Goal: Check status: Check status

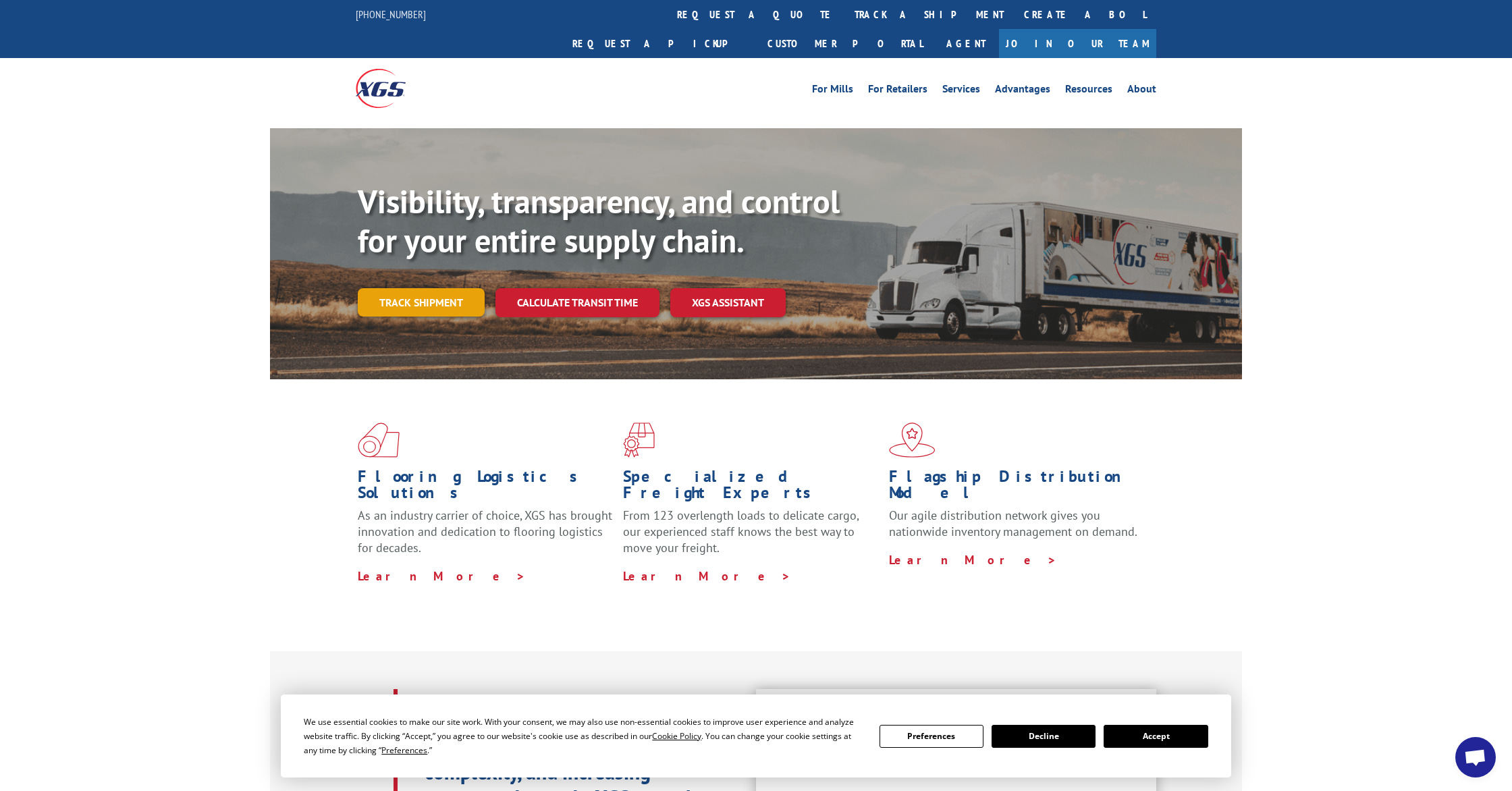
click at [445, 288] on link "Track shipment" at bounding box center [421, 302] width 127 height 28
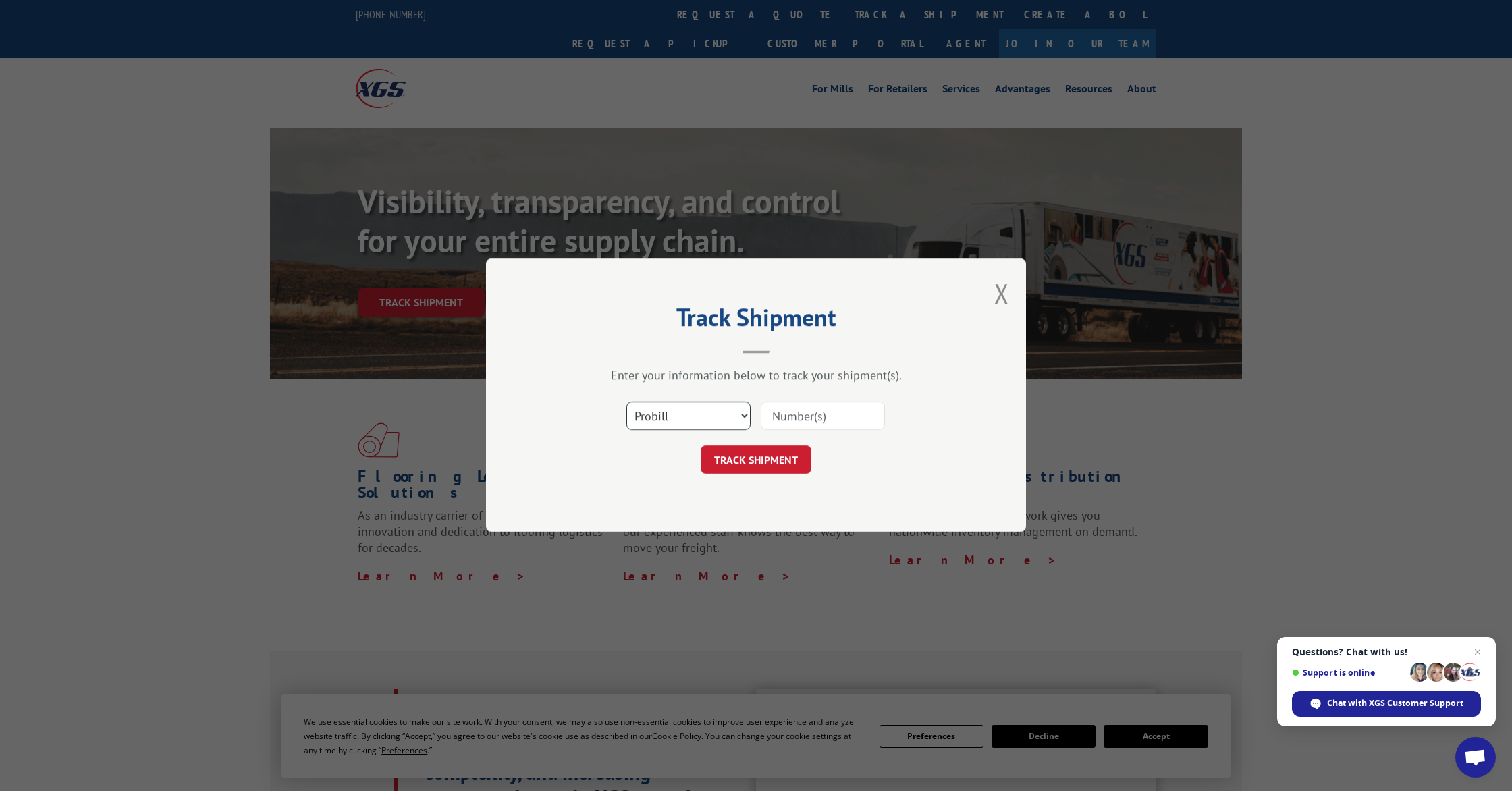
click at [722, 422] on select "Select category... Probill BOL PO" at bounding box center [688, 417] width 124 height 28
select select "bol"
click at [627, 403] on select "Select category... Probill BOL PO" at bounding box center [688, 417] width 124 height 28
click at [853, 413] on input at bounding box center [823, 417] width 124 height 28
paste input "6015183"
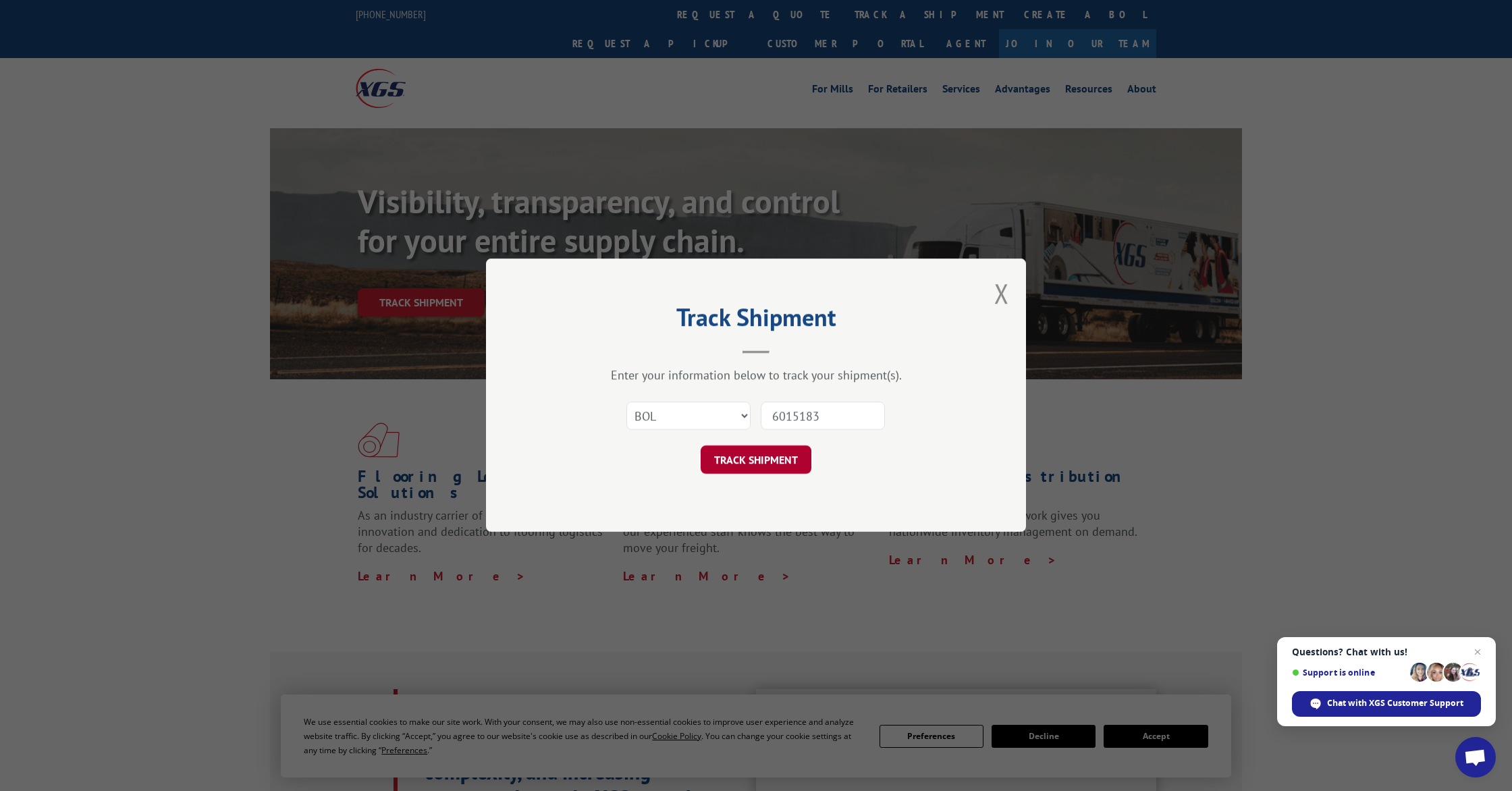
type input "6015183"
click at [795, 452] on button "TRACK SHIPMENT" at bounding box center [756, 460] width 111 height 28
click at [768, 463] on button "TRACK SHIPMENT" at bounding box center [756, 460] width 111 height 28
drag, startPoint x: 861, startPoint y: 413, endPoint x: 755, endPoint y: 410, distance: 106.0
click at [755, 410] on div "Select category... Probill BOL PO 6015183 The field is not valid" at bounding box center [756, 416] width 405 height 44
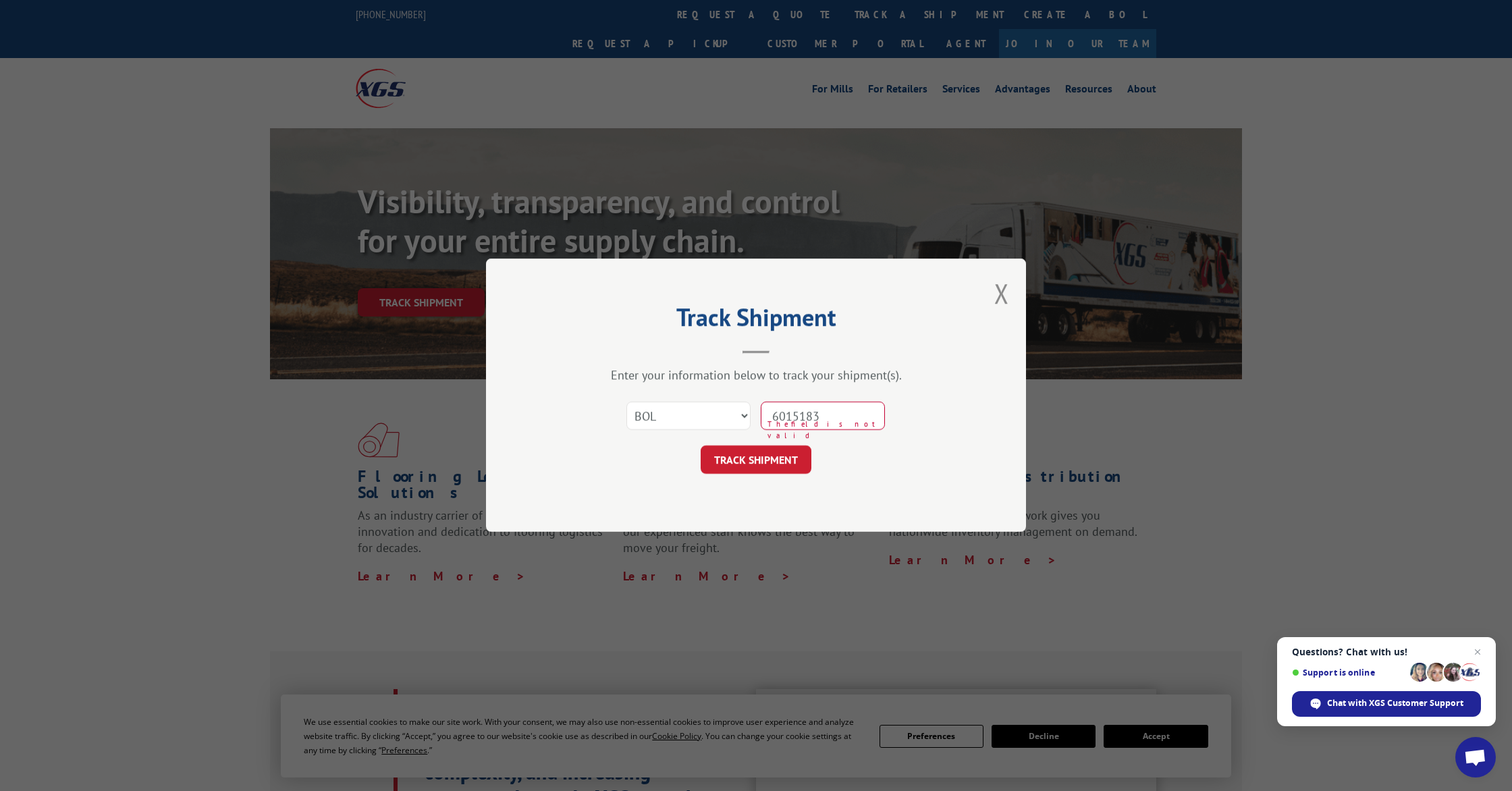
click at [701, 446] on button "TRACK SHIPMENT" at bounding box center [756, 460] width 111 height 28
click at [768, 455] on button "TRACK SHIPMENT" at bounding box center [756, 460] width 111 height 28
click at [1000, 276] on button "Close modal" at bounding box center [1002, 293] width 15 height 36
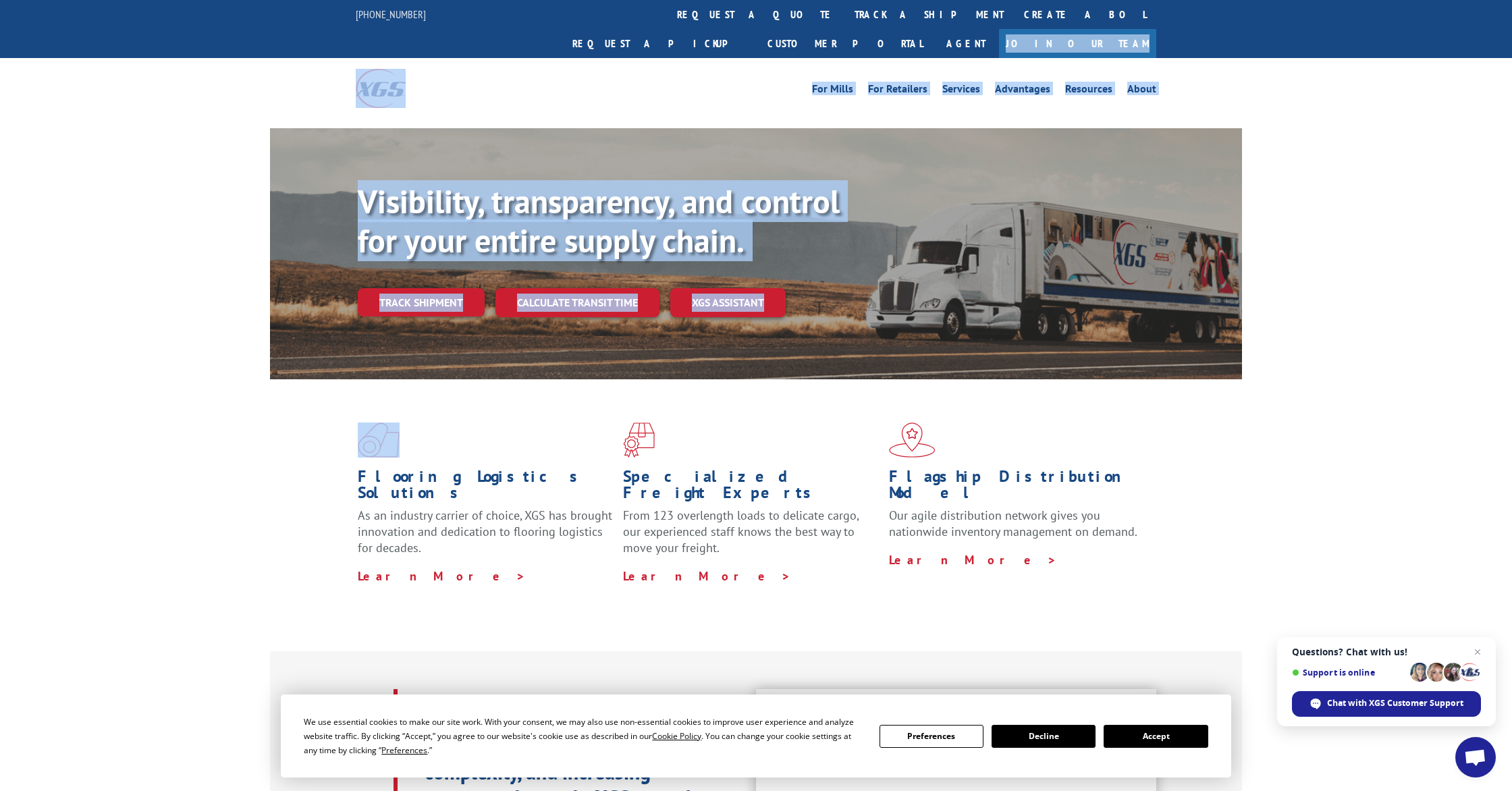
drag, startPoint x: 1000, startPoint y: 276, endPoint x: 1237, endPoint y: -42, distance: 396.6
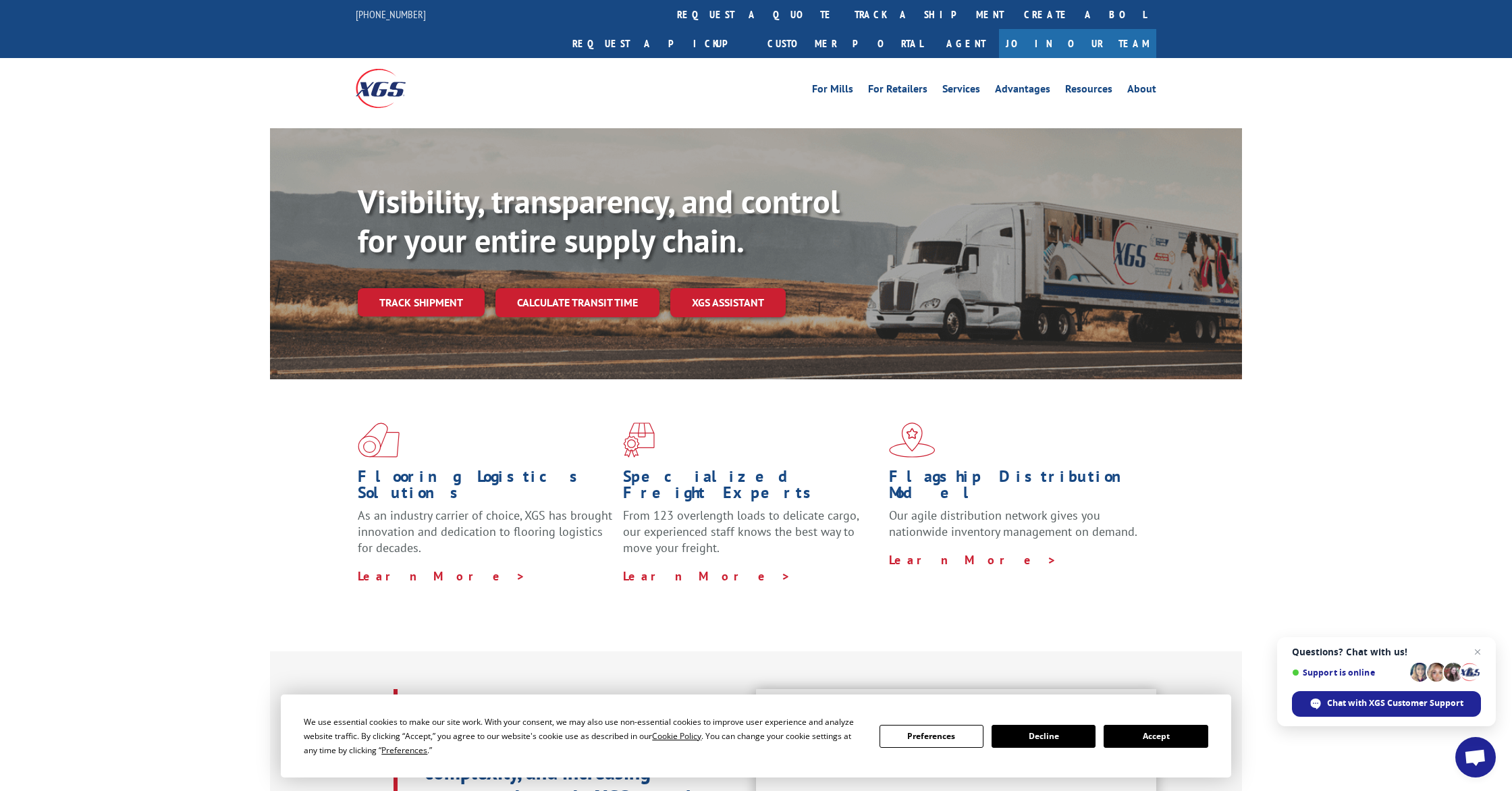
click at [710, 508] on p "From 123 overlength loads to delicate cargo, our experienced staff knows the be…" at bounding box center [750, 538] width 255 height 60
click at [420, 288] on link "Track shipment" at bounding box center [421, 302] width 127 height 28
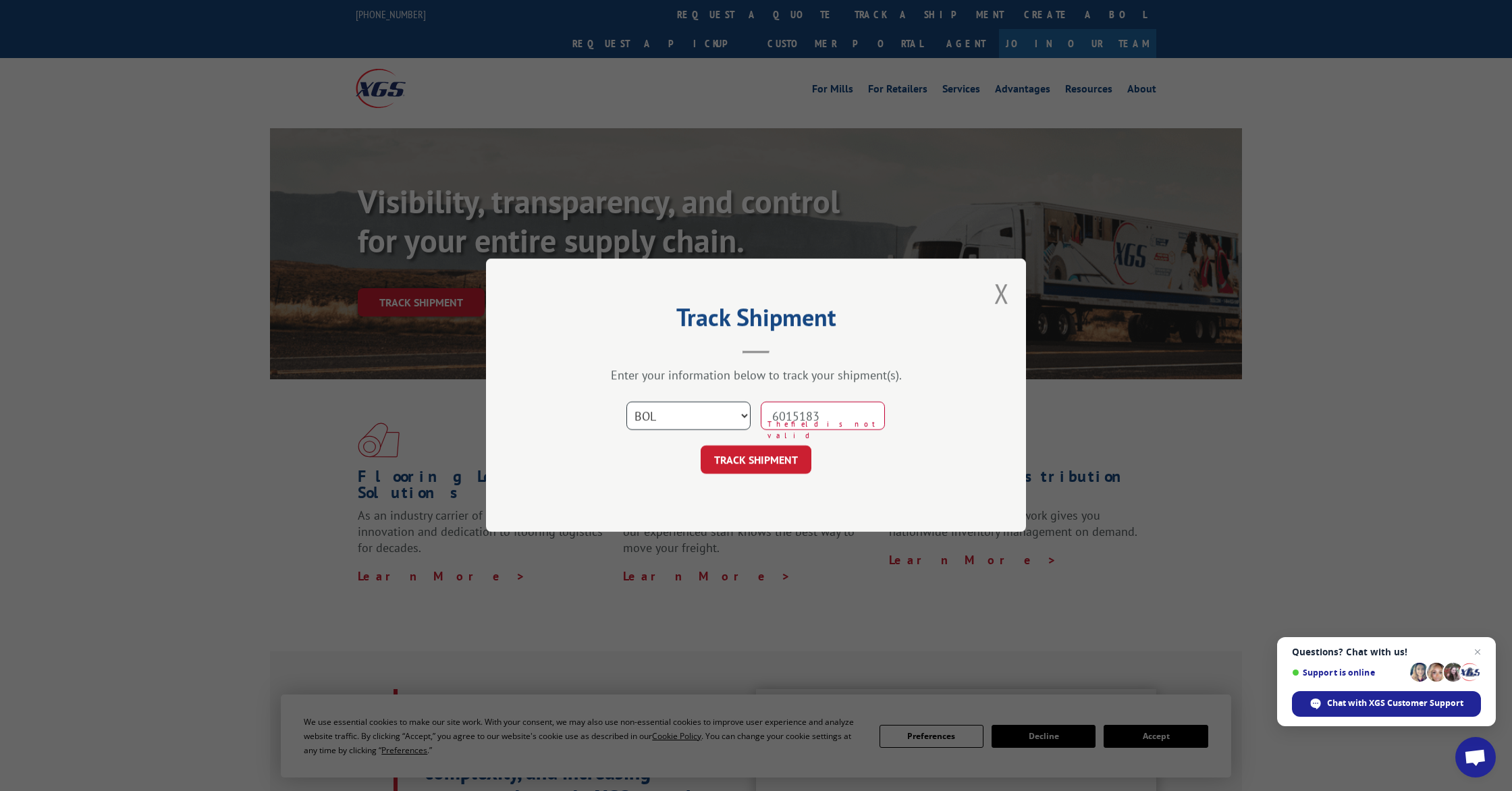
click at [708, 416] on select "Select category... Probill BOL PO" at bounding box center [688, 417] width 124 height 28
select select "probill"
click at [627, 403] on select "Select category... Probill BOL PO" at bounding box center [688, 417] width 124 height 28
drag, startPoint x: 859, startPoint y: 420, endPoint x: 772, endPoint y: 417, distance: 87.1
click at [772, 417] on input "6015183" at bounding box center [823, 417] width 124 height 28
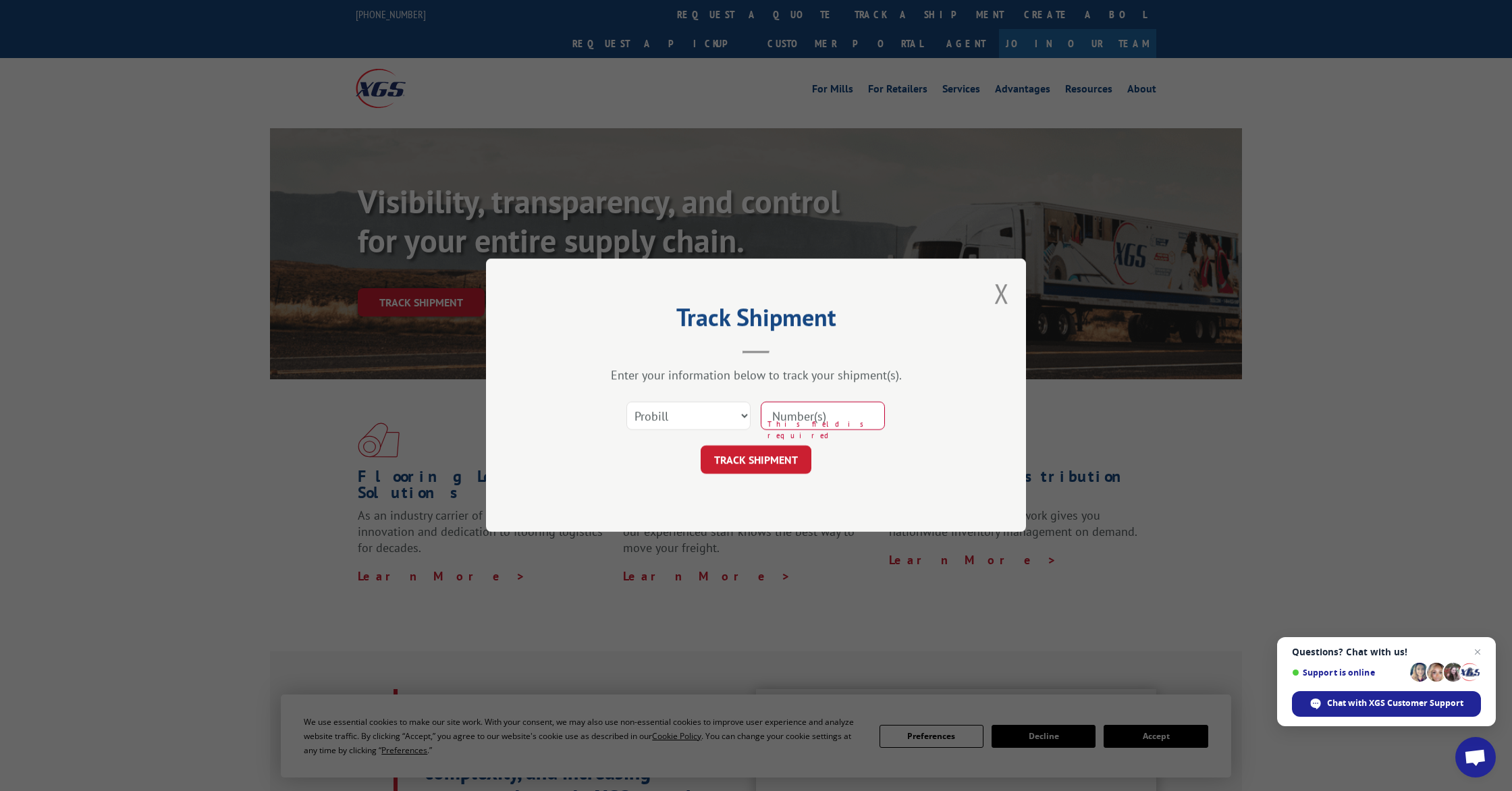
paste input "17354991"
type input "17354991"
click button "TRACK SHIPMENT" at bounding box center [756, 460] width 111 height 28
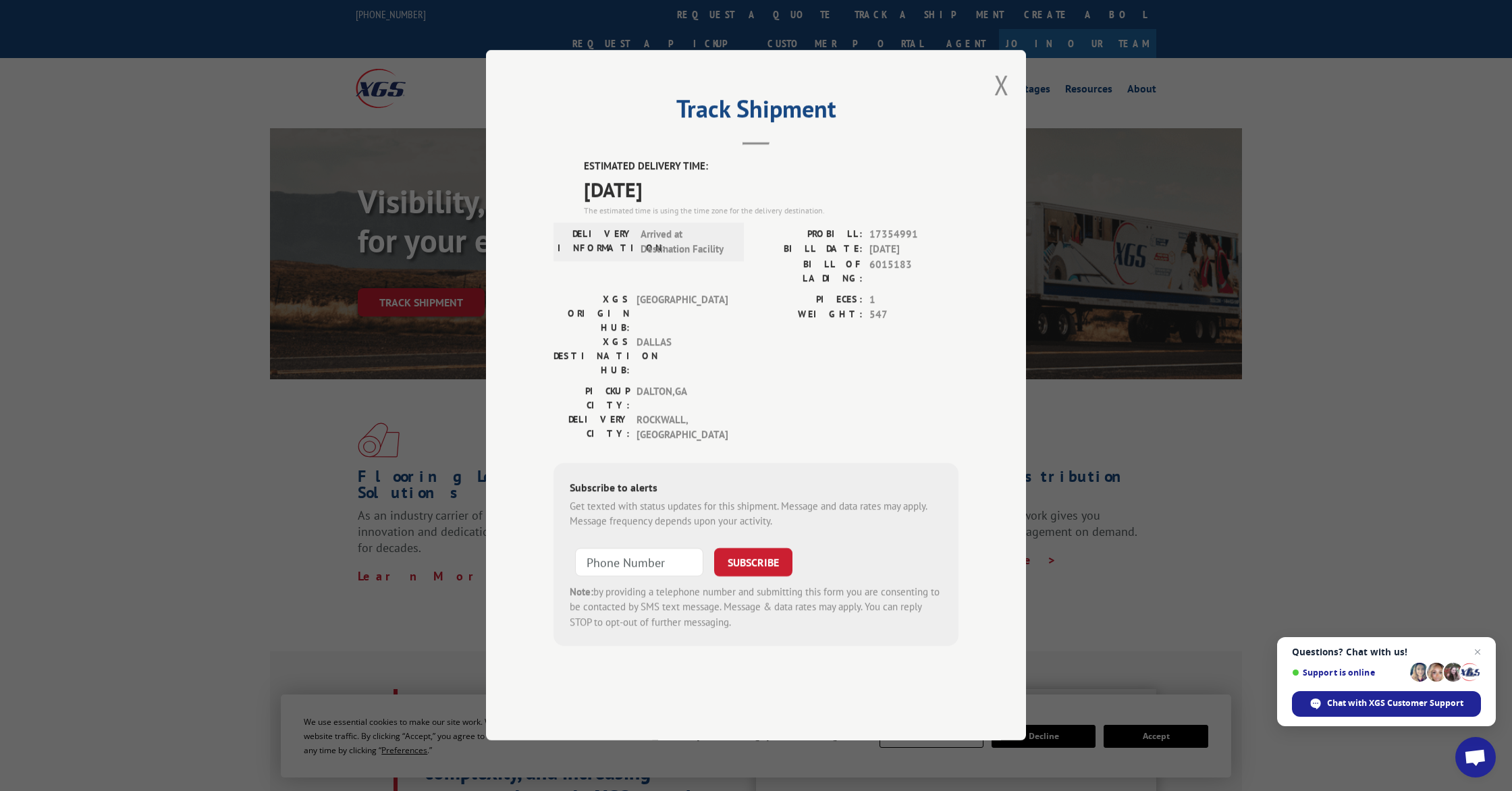
drag, startPoint x: 584, startPoint y: 233, endPoint x: 742, endPoint y: 237, distance: 158.1
click at [742, 205] on span "[DATE]" at bounding box center [771, 189] width 374 height 30
click at [997, 103] on button "Close modal" at bounding box center [1002, 84] width 15 height 36
